Goal: Communication & Community: Answer question/provide support

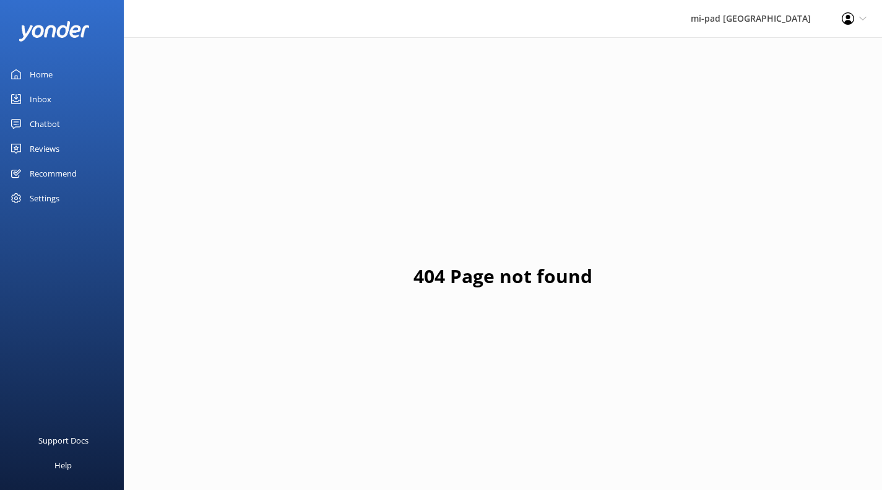
click at [59, 98] on link "Inbox" at bounding box center [62, 99] width 124 height 25
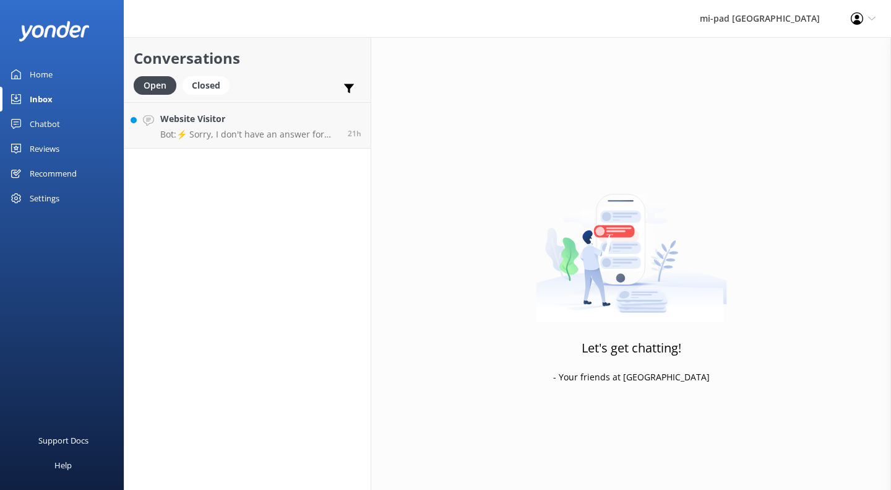
click at [263, 123] on h4 "Website Visitor" at bounding box center [249, 119] width 178 height 14
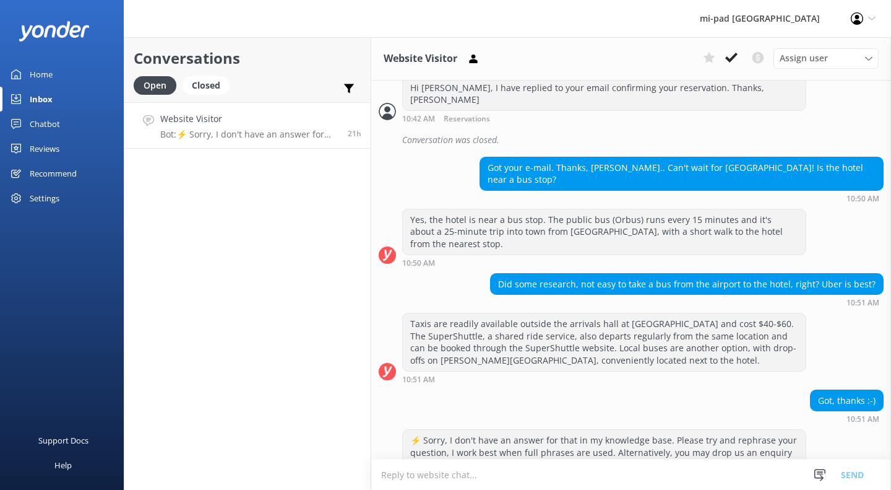
scroll to position [496, 0]
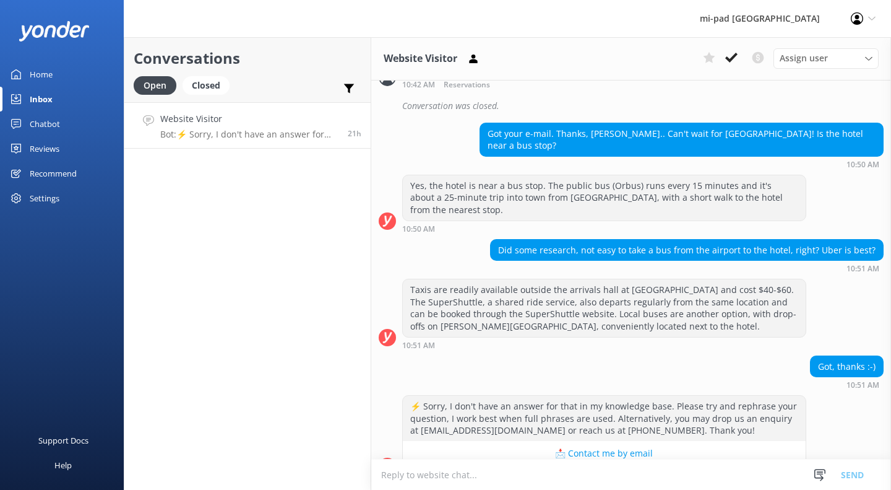
click at [568, 464] on textarea at bounding box center [631, 474] width 520 height 30
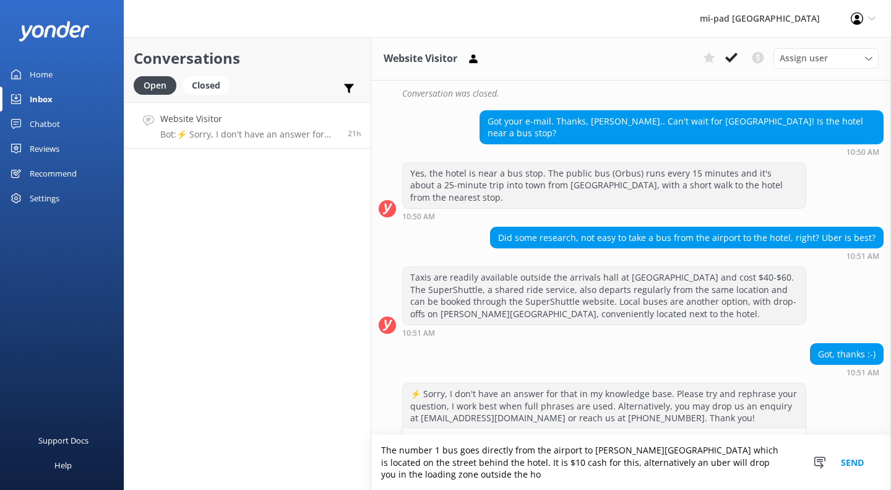
scroll to position [521, 0]
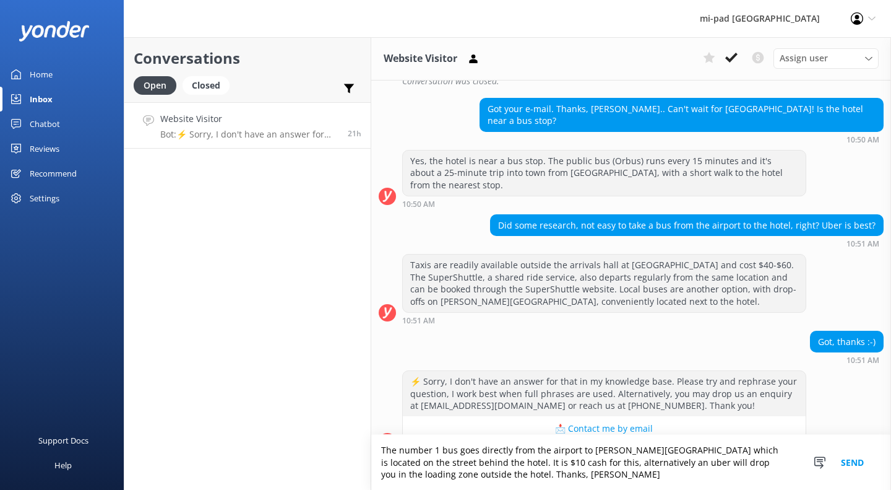
type textarea "The number 1 bus goes directly from the airport to [PERSON_NAME][GEOGRAPHIC_DAT…"
click at [846, 462] on button "Send" at bounding box center [852, 462] width 46 height 55
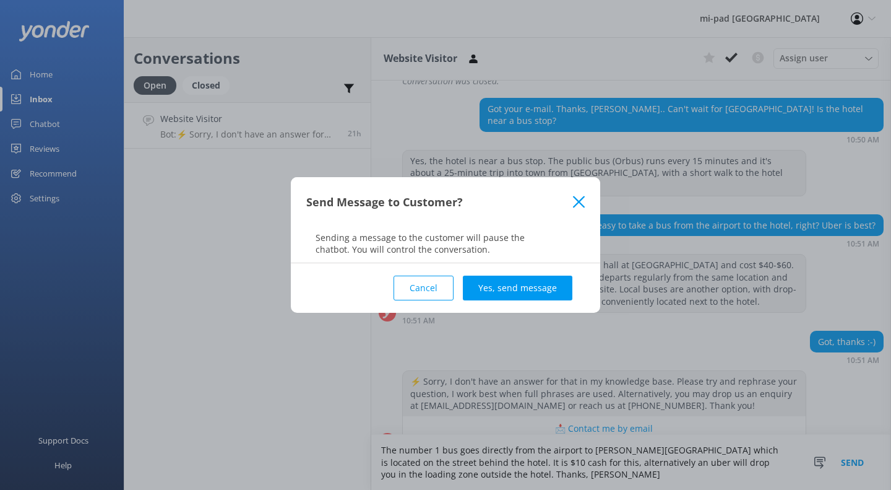
click at [487, 291] on button "Yes, send message" at bounding box center [518, 287] width 110 height 25
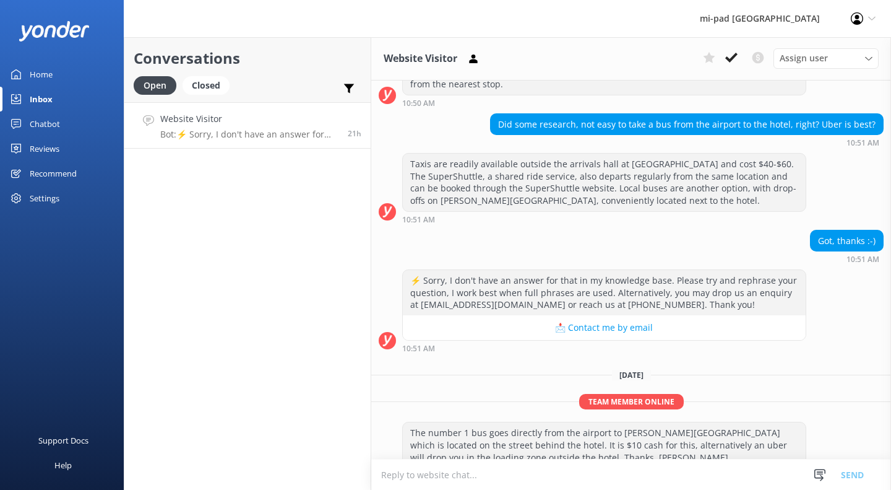
scroll to position [625, 0]
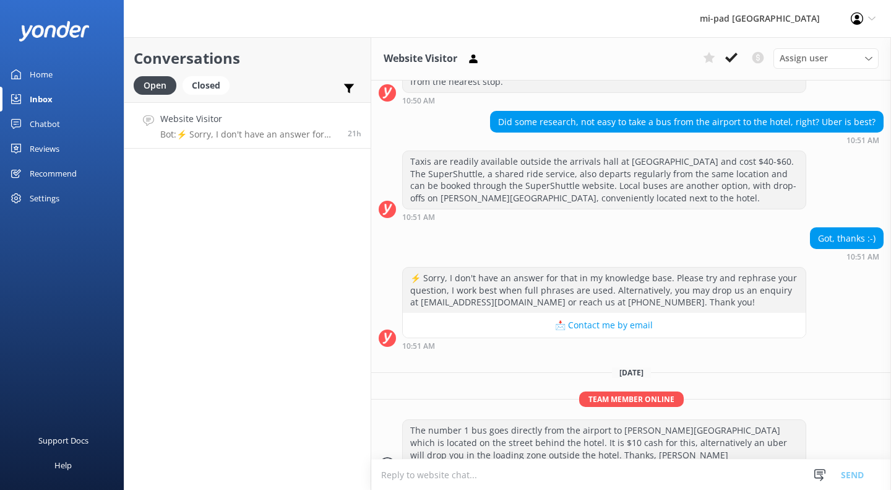
click at [740, 59] on button at bounding box center [731, 57] width 22 height 19
